Goal: Transaction & Acquisition: Download file/media

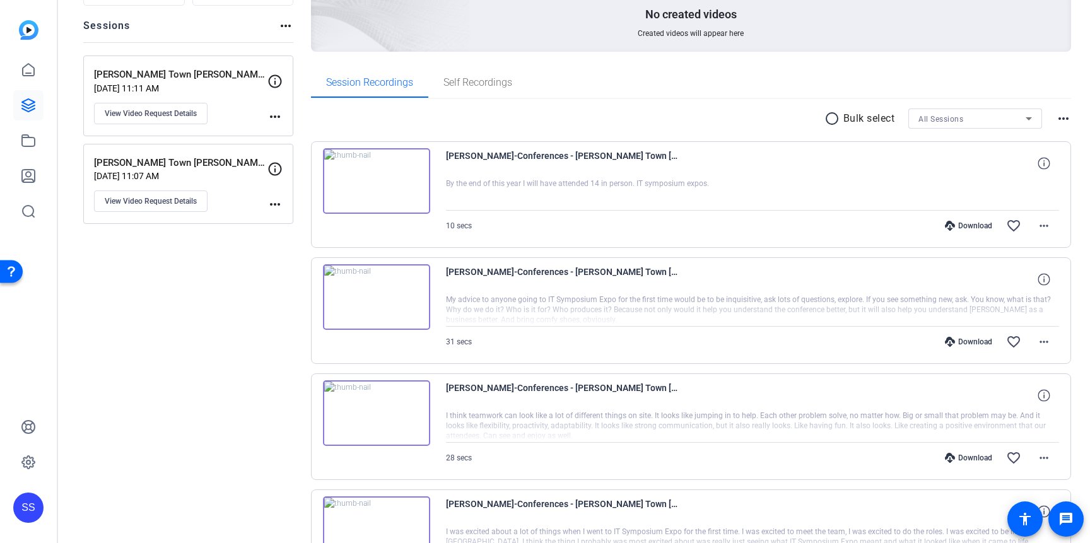
scroll to position [131, 0]
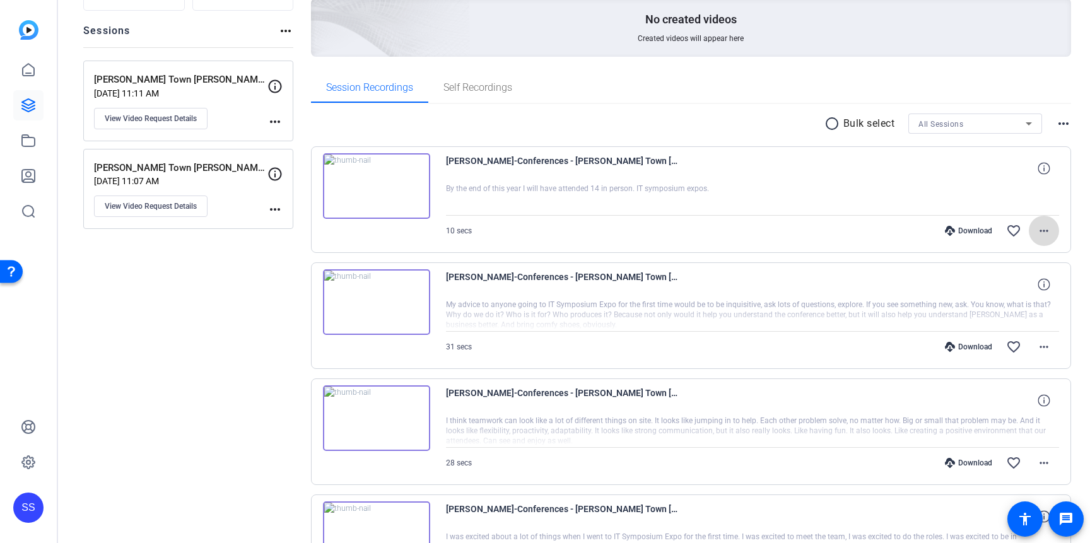
click at [1037, 231] on mat-icon "more_horiz" at bounding box center [1044, 230] width 15 height 15
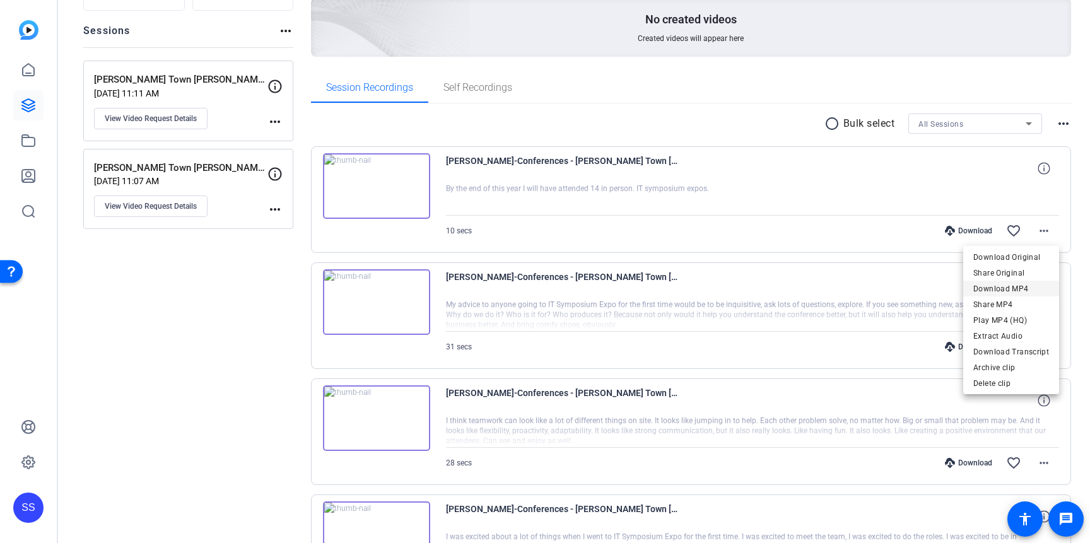
click at [1011, 285] on span "Download MP4" at bounding box center [1012, 288] width 76 height 15
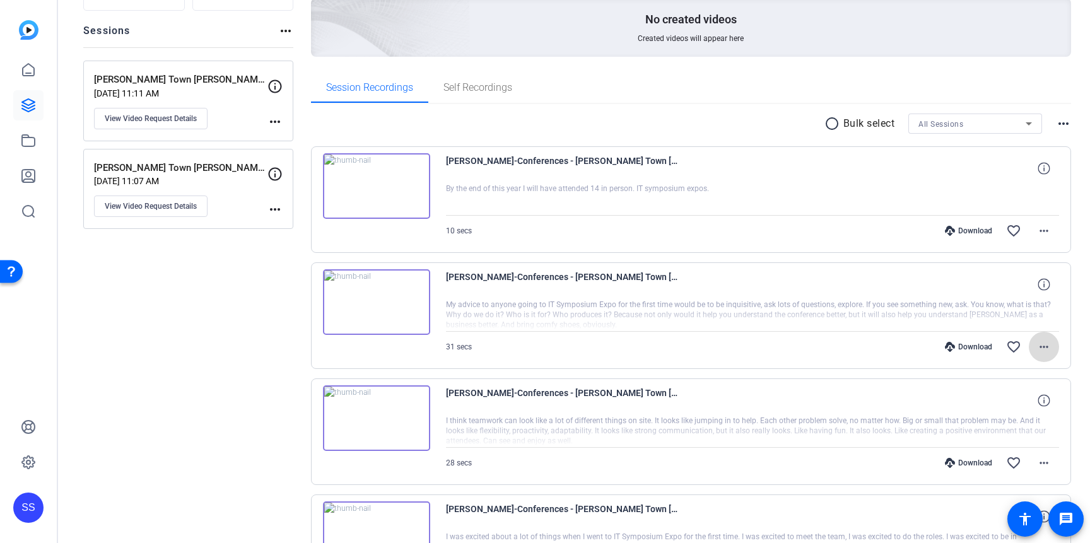
click at [1044, 345] on mat-icon "more_horiz" at bounding box center [1044, 346] width 15 height 15
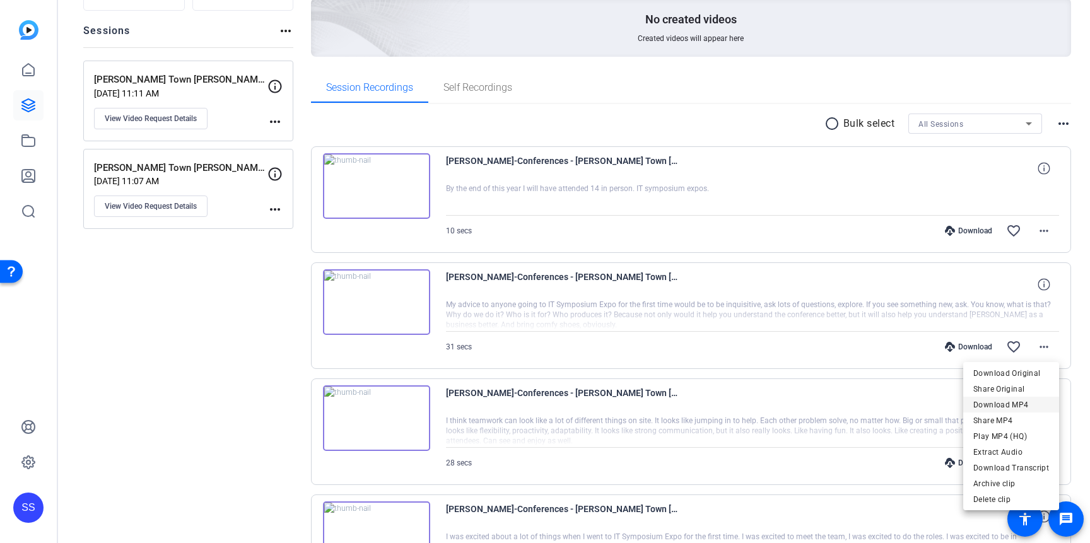
click at [1016, 406] on span "Download MP4" at bounding box center [1012, 404] width 76 height 15
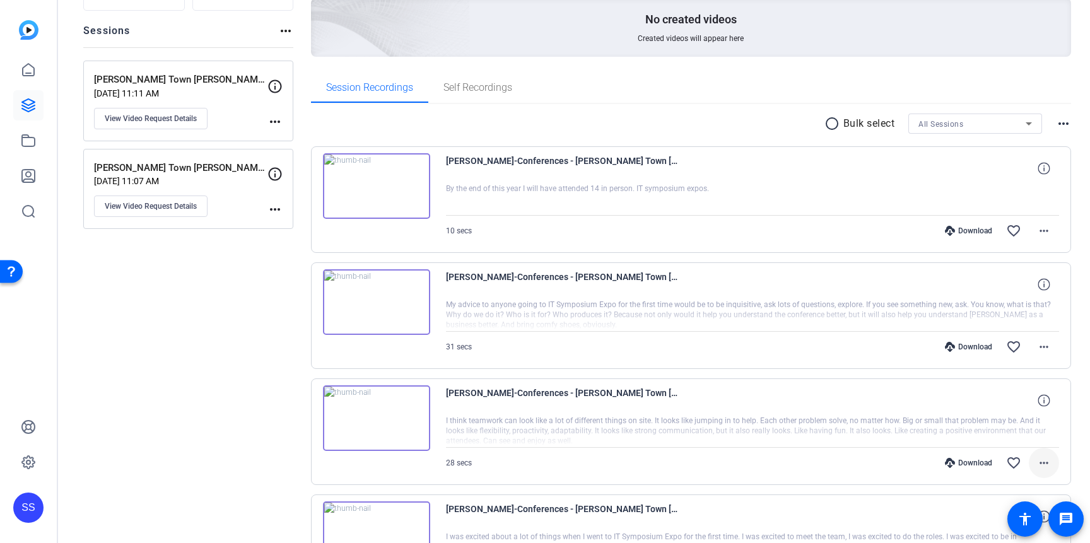
click at [1051, 463] on mat-icon "more_horiz" at bounding box center [1044, 463] width 15 height 15
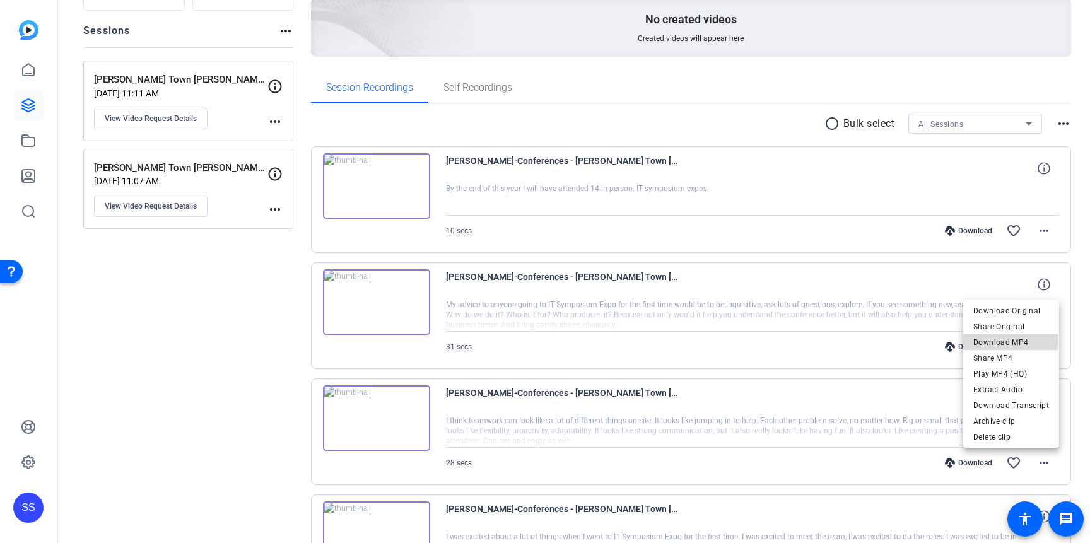
click at [1008, 338] on span "Download MP4" at bounding box center [1012, 342] width 76 height 15
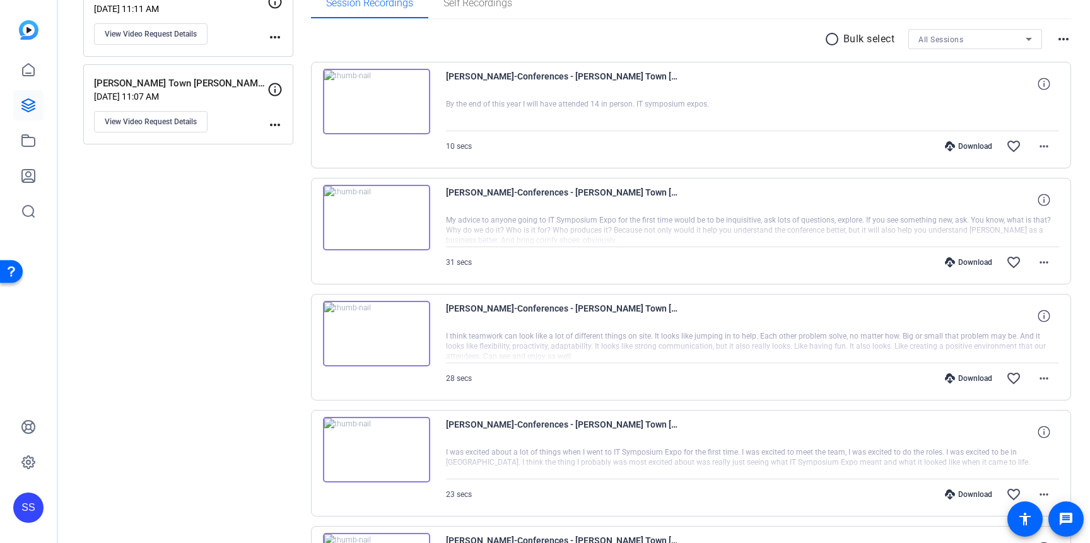
scroll to position [218, 0]
click at [1041, 493] on mat-icon "more_horiz" at bounding box center [1044, 492] width 15 height 15
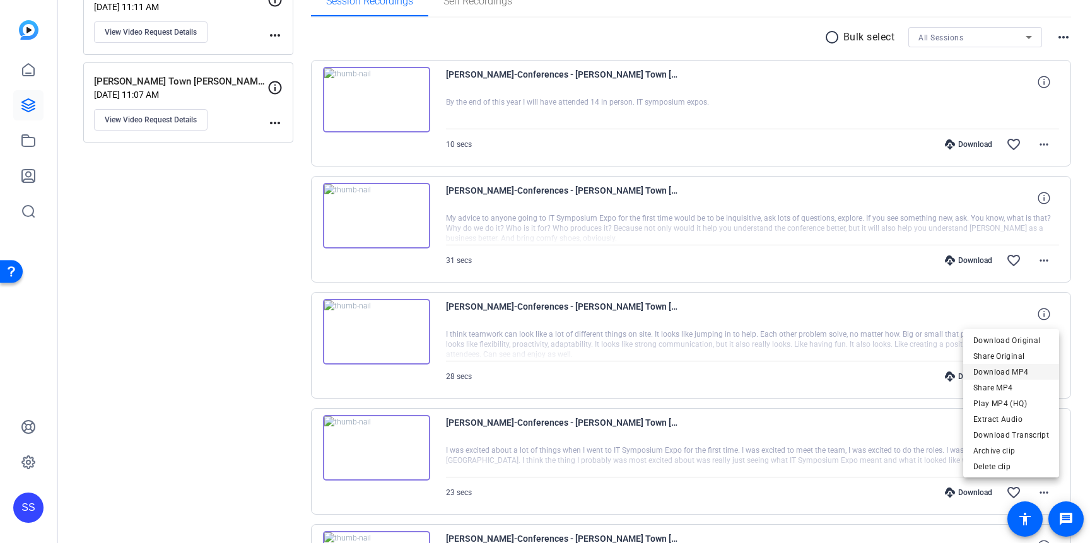
click at [988, 372] on span "Download MP4" at bounding box center [1012, 372] width 76 height 15
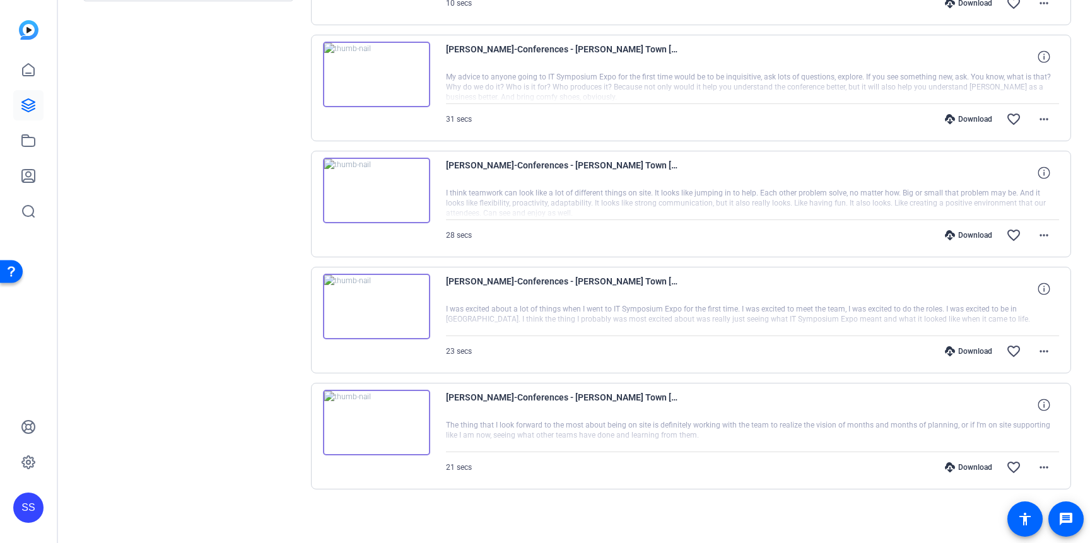
scroll to position [362, 0]
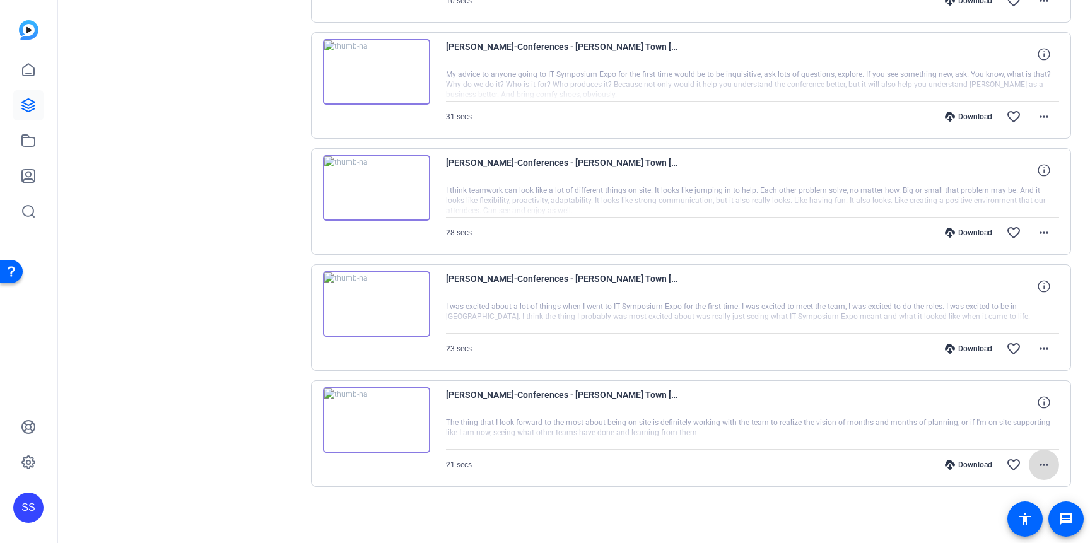
click at [1042, 466] on mat-icon "more_horiz" at bounding box center [1044, 464] width 15 height 15
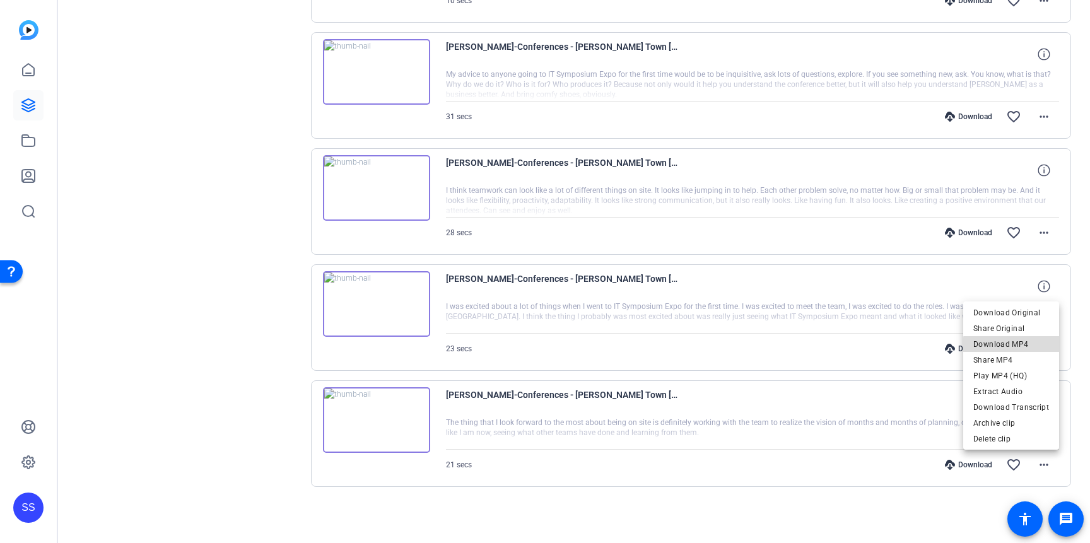
click at [1015, 346] on span "Download MP4" at bounding box center [1012, 344] width 76 height 15
